Goal: Transaction & Acquisition: Obtain resource

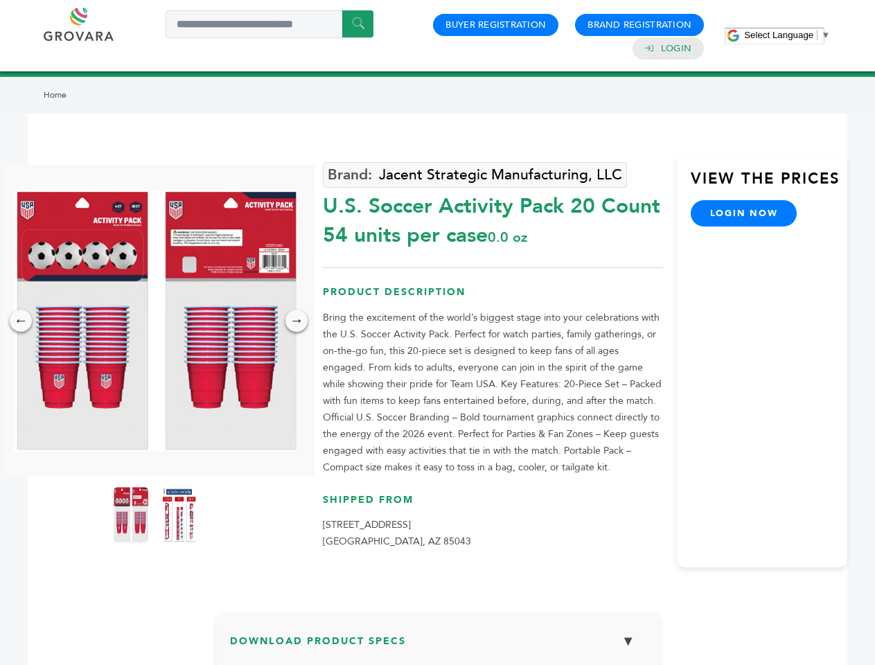
click at [787, 35] on span "Select Language" at bounding box center [778, 35] width 69 height 10
click at [155, 321] on img at bounding box center [155, 321] width 283 height 261
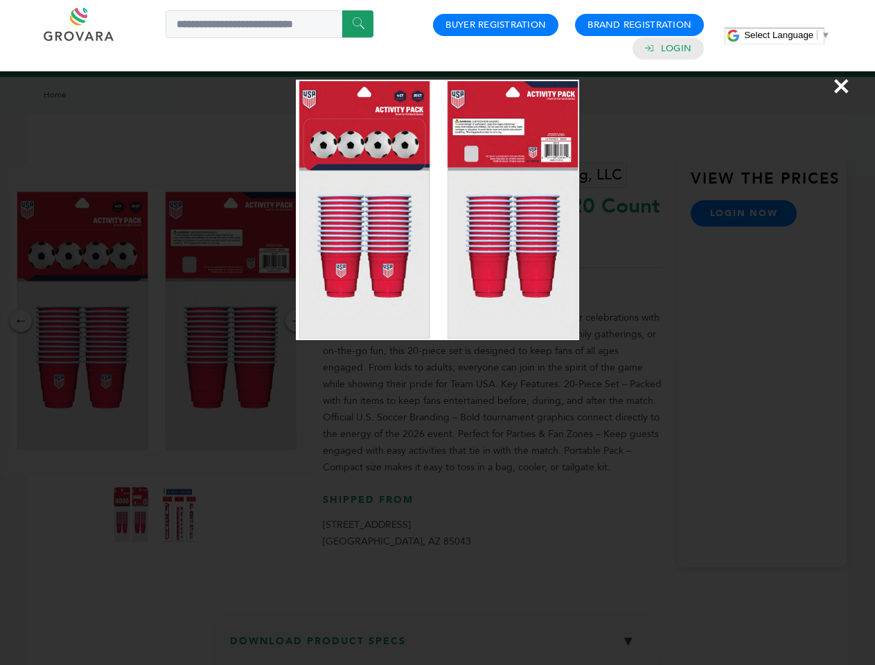
click at [21, 321] on div "×" at bounding box center [437, 332] width 875 height 665
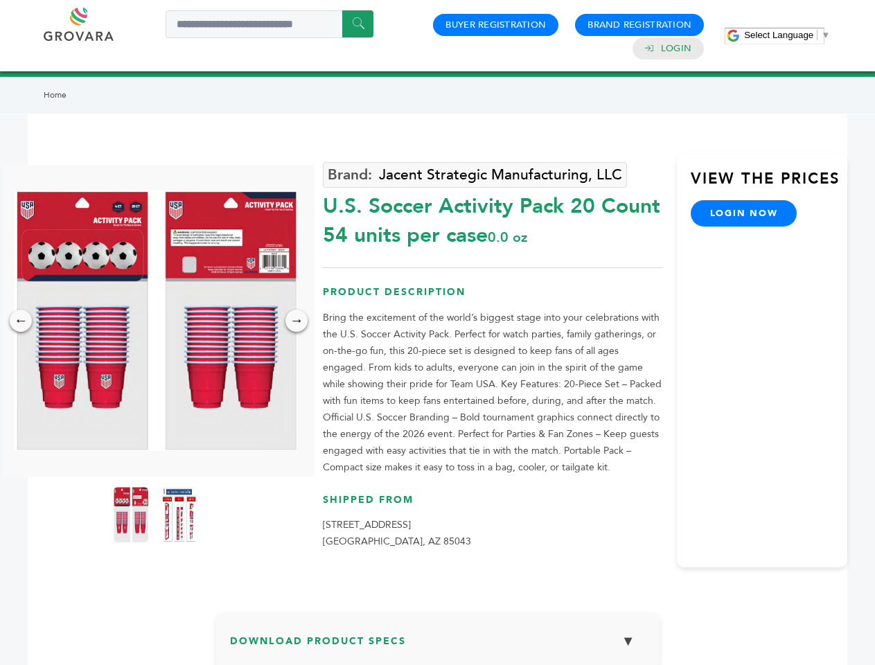
click at [297, 321] on div "→" at bounding box center [297, 321] width 22 height 22
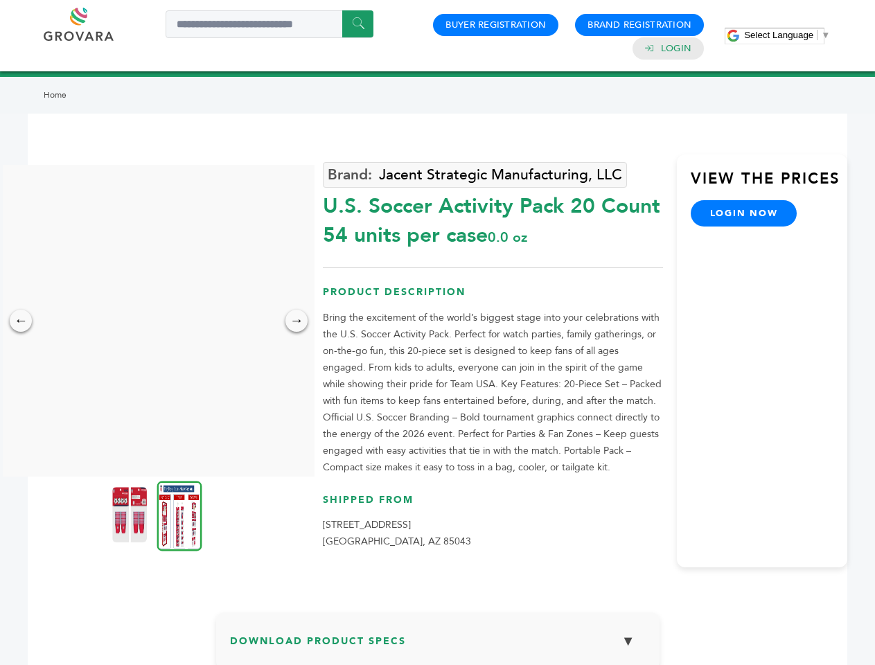
click at [131, 515] on img at bounding box center [129, 514] width 35 height 55
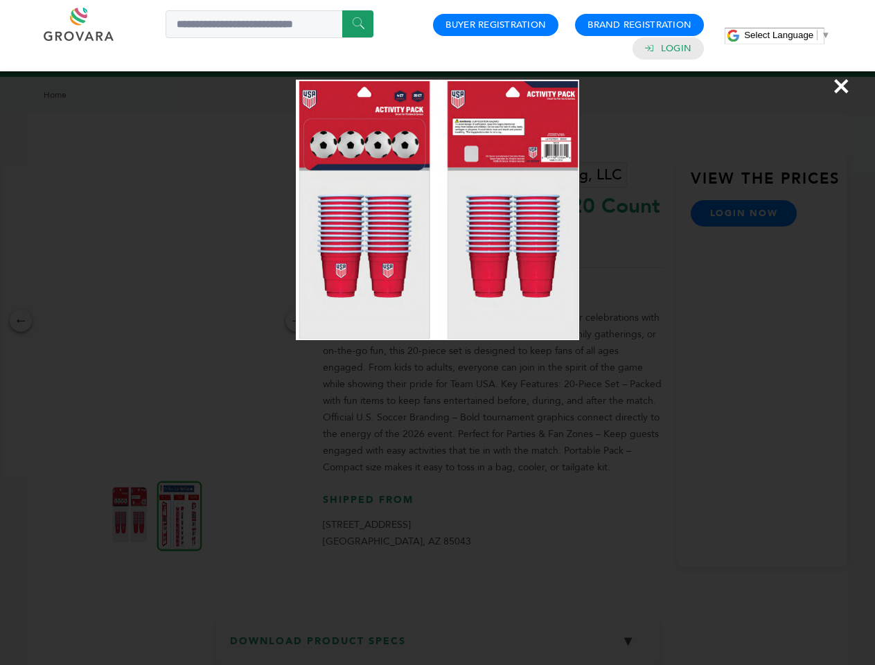
click at [180, 515] on div "×" at bounding box center [437, 332] width 875 height 665
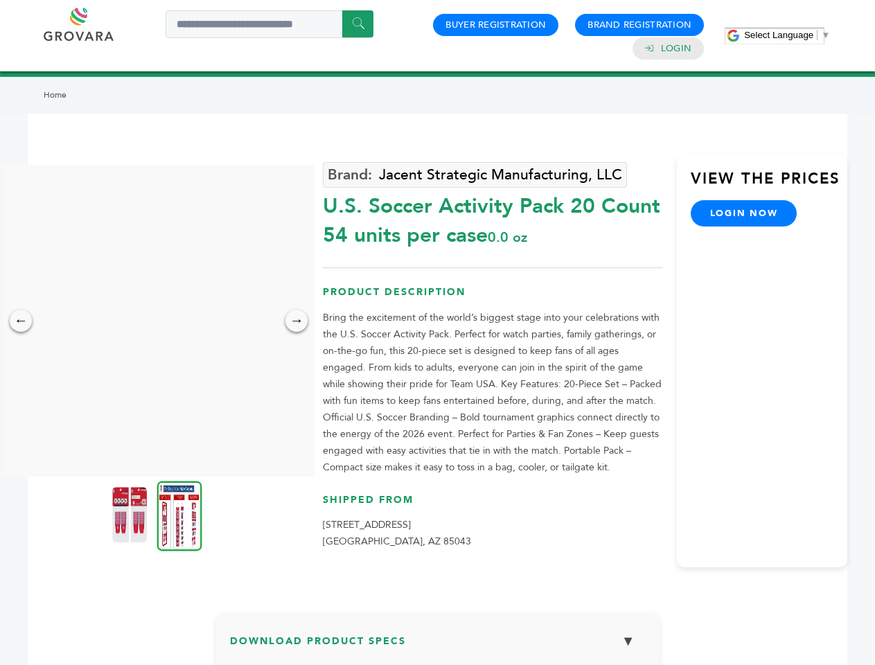
click at [438, 646] on h3 "Download Product Specs ▼" at bounding box center [438, 647] width 416 height 40
